Goal: Check status: Check status

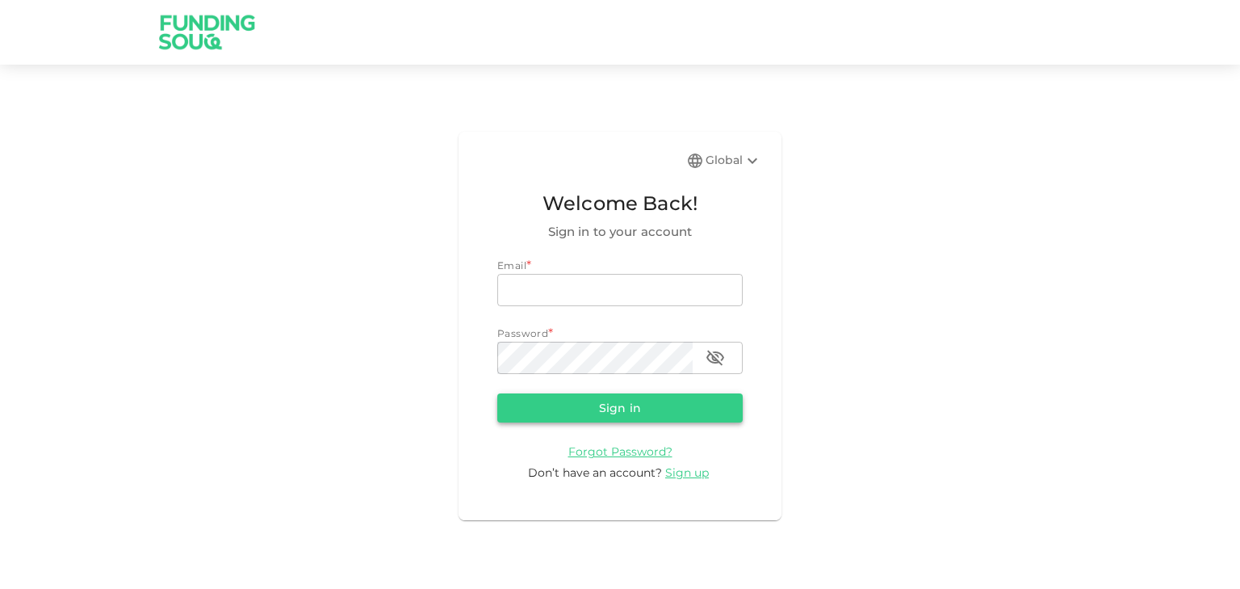
type input "[EMAIL_ADDRESS][DOMAIN_NAME]"
click at [646, 405] on button "Sign in" at bounding box center [619, 407] width 245 height 29
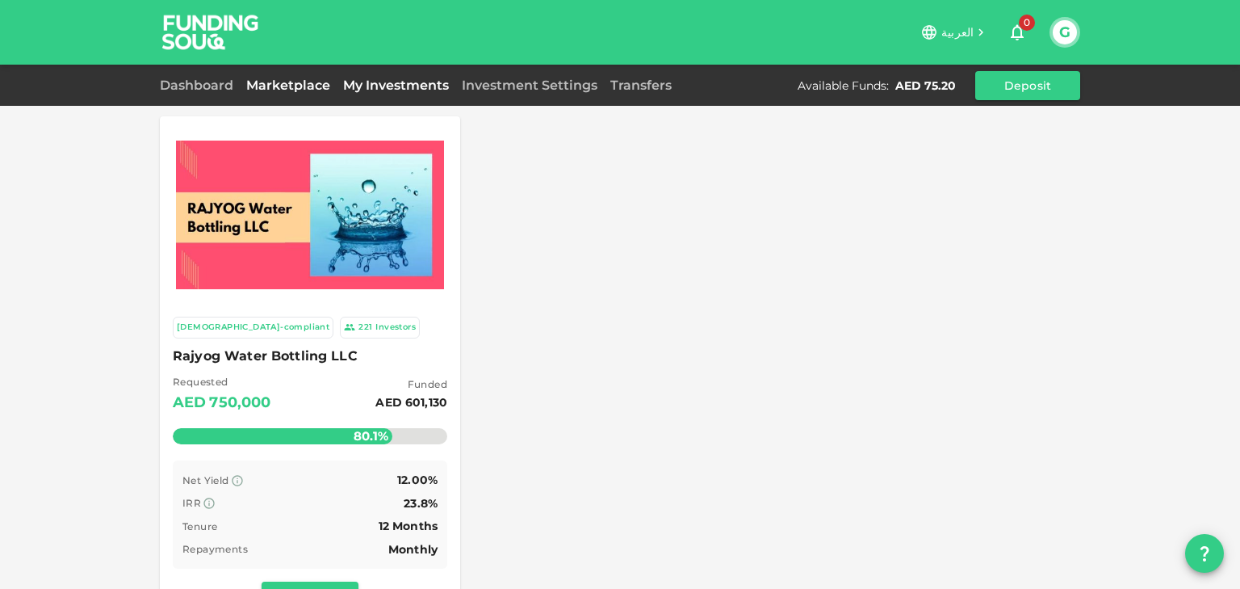
click at [417, 84] on link "My Investments" at bounding box center [396, 85] width 119 height 15
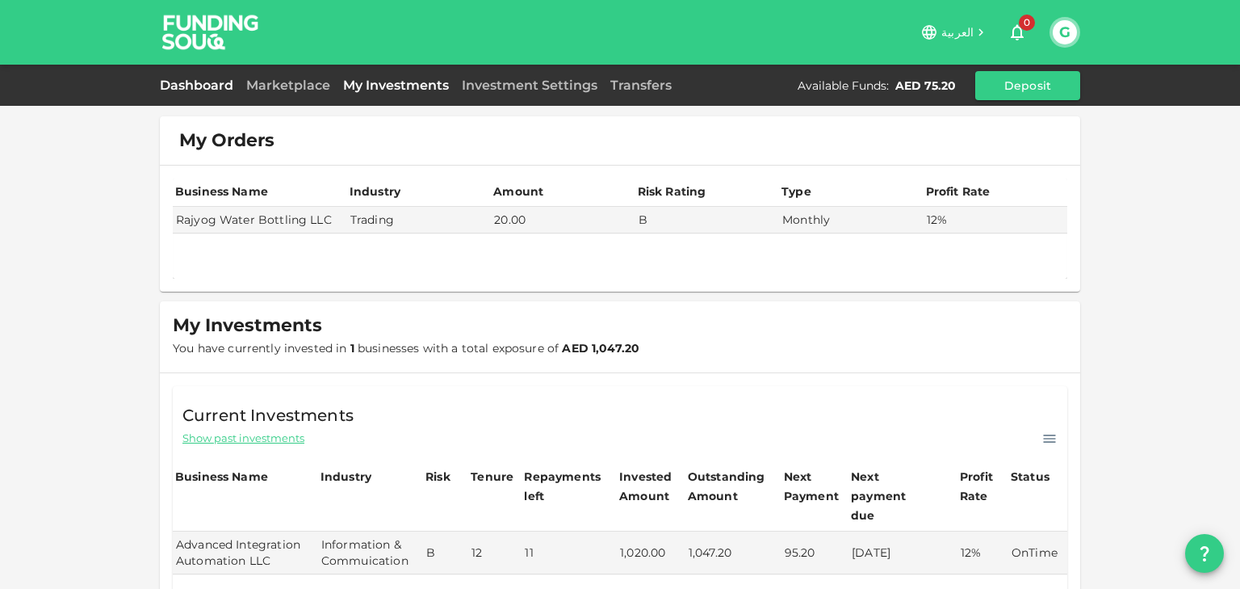
click at [216, 86] on link "Dashboard" at bounding box center [200, 85] width 80 height 15
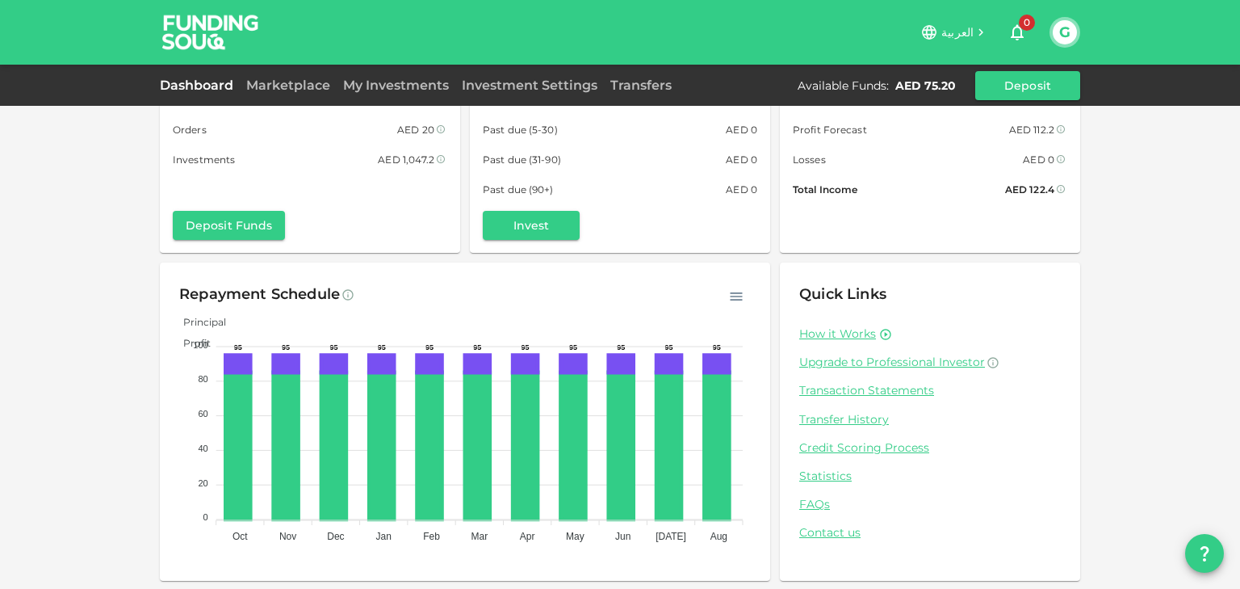
scroll to position [80, 0]
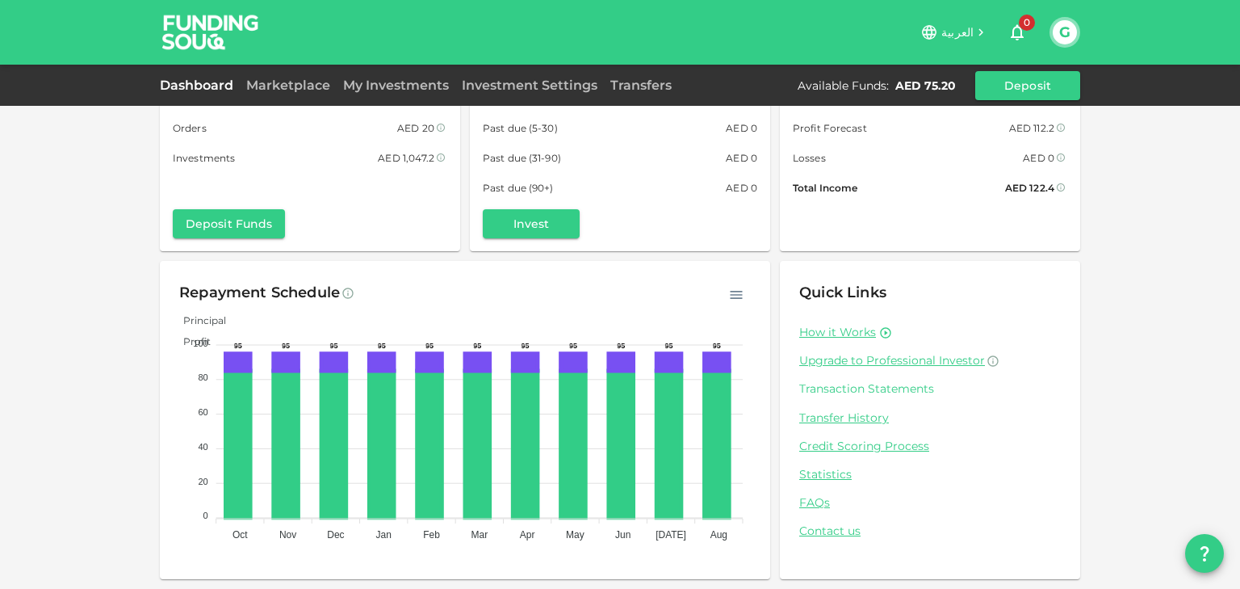
click at [803, 385] on link "Transaction Statements" at bounding box center [930, 388] width 262 height 15
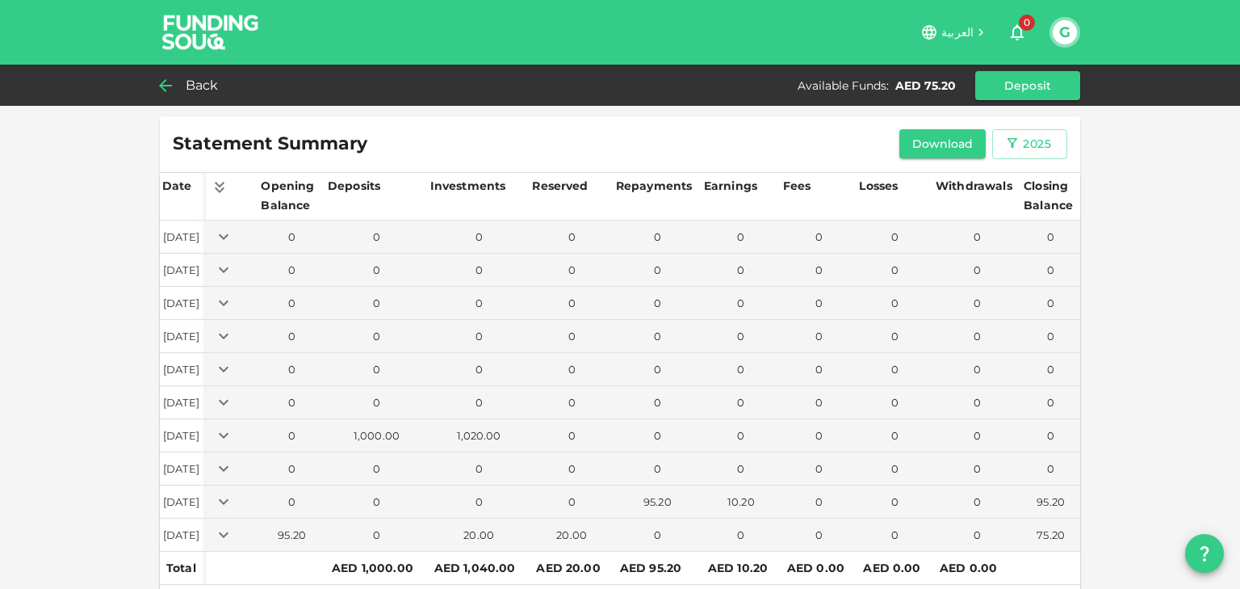
click at [178, 82] on div "Back" at bounding box center [192, 85] width 65 height 23
